Goal: Find specific page/section: Find specific page/section

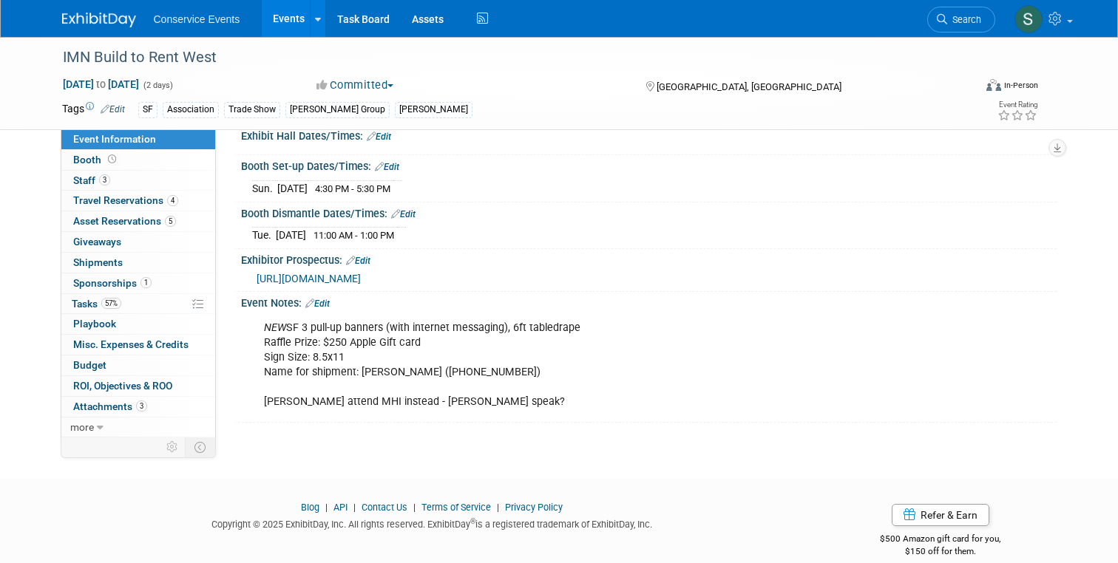
click at [112, 16] on img at bounding box center [99, 20] width 74 height 15
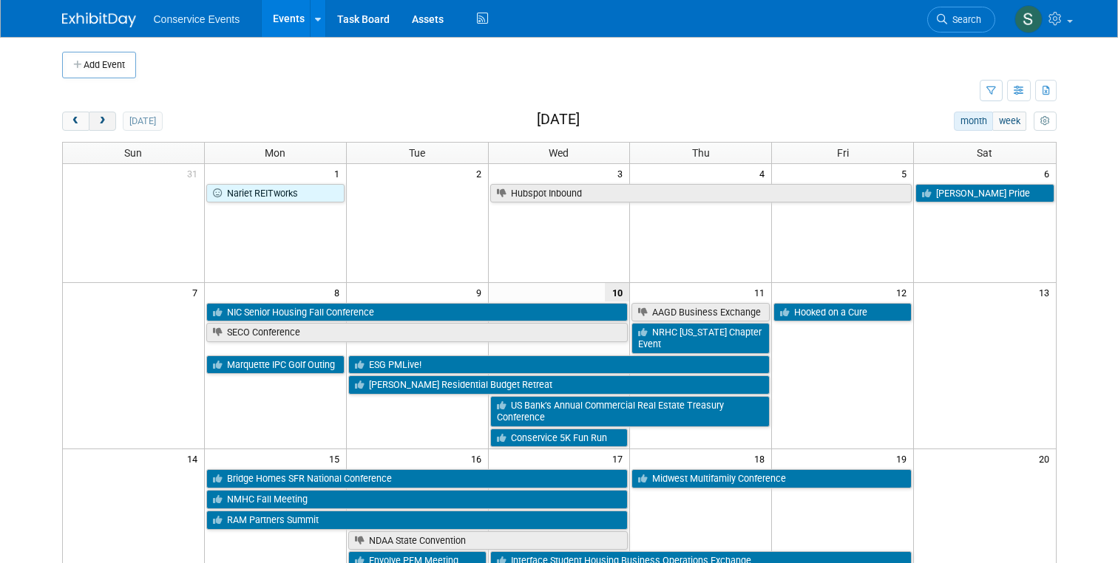
click at [107, 117] on span "next" at bounding box center [102, 122] width 11 height 10
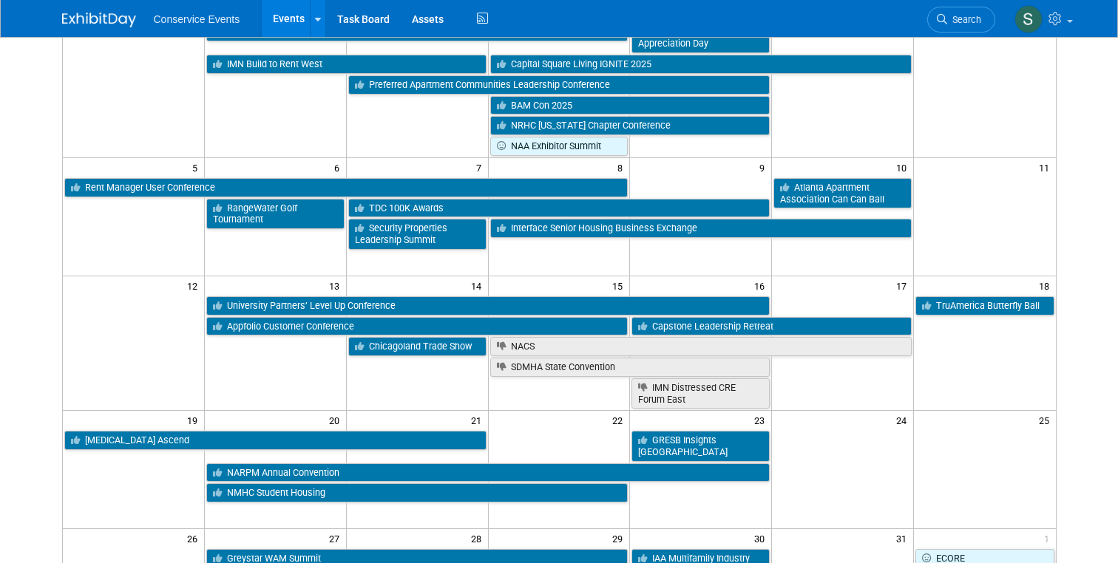
scroll to position [220, 0]
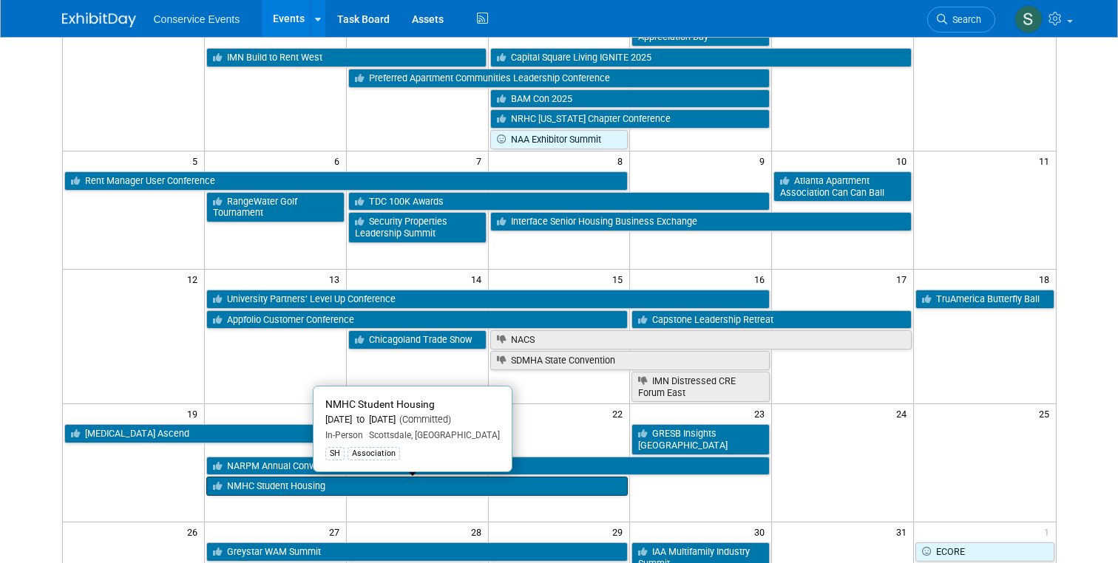
click at [259, 484] on link "NMHC Student Housing" at bounding box center [417, 486] width 422 height 19
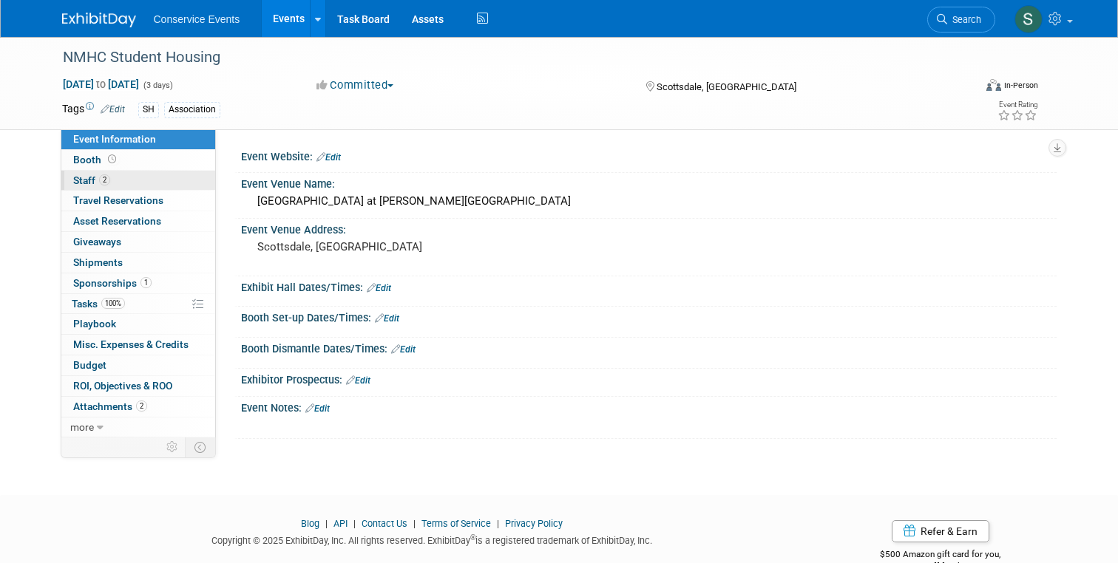
click at [91, 183] on span "Staff 2" at bounding box center [91, 180] width 37 height 12
